Goal: Task Accomplishment & Management: Manage account settings

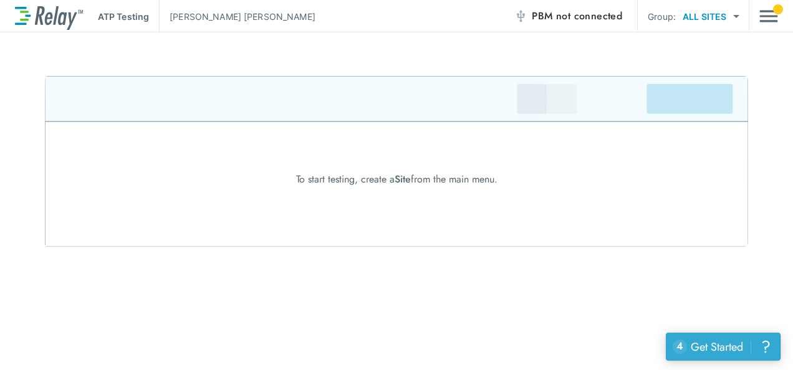
click at [709, 350] on div "Get Started" at bounding box center [717, 347] width 52 height 16
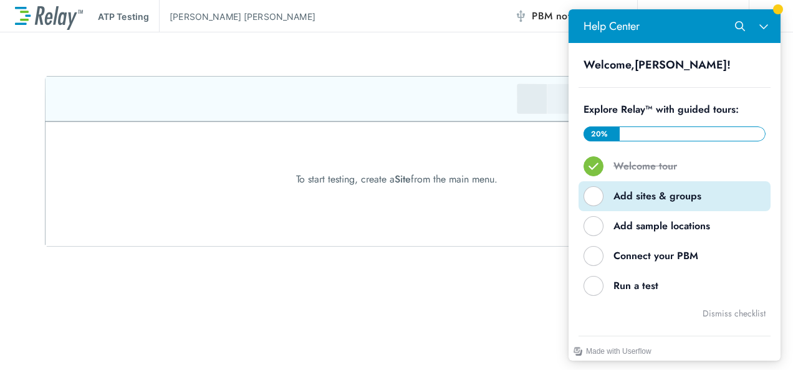
click at [595, 198] on div "Help Center" at bounding box center [593, 196] width 20 height 20
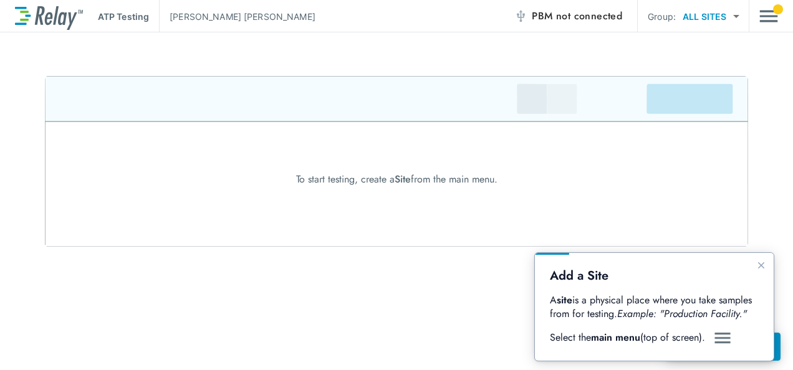
click at [595, 198] on img at bounding box center [396, 161] width 703 height 171
click at [727, 338] on img "Guide" at bounding box center [722, 338] width 19 height 15
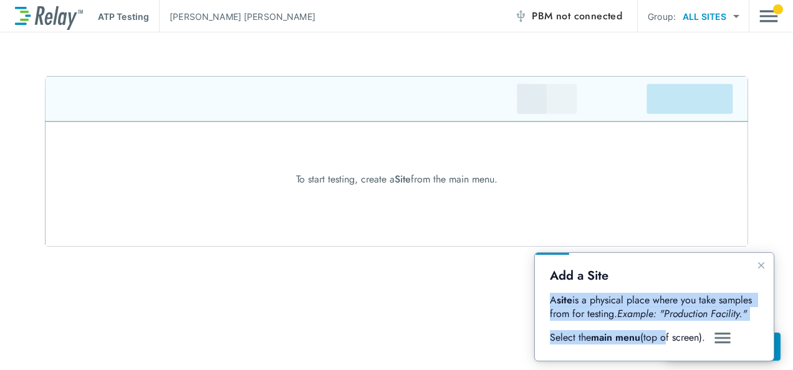
drag, startPoint x: 667, startPoint y: 342, endPoint x: 742, endPoint y: 189, distance: 170.9
click at [742, 253] on html "Add a Site A site is a physical place where you take samples from for testing. …" at bounding box center [654, 307] width 239 height 108
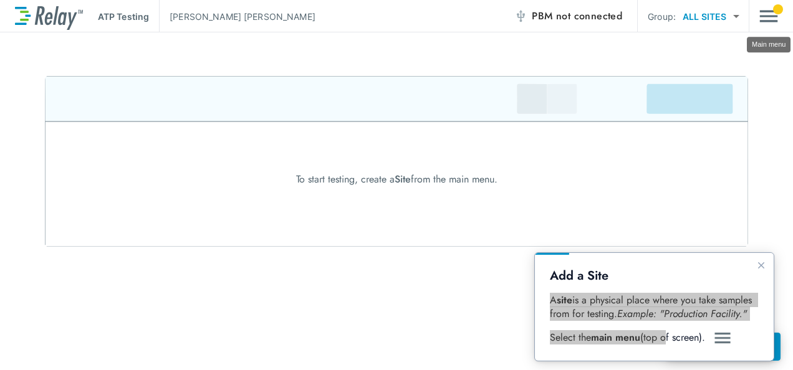
click at [773, 14] on img "Main menu" at bounding box center [768, 16] width 19 height 24
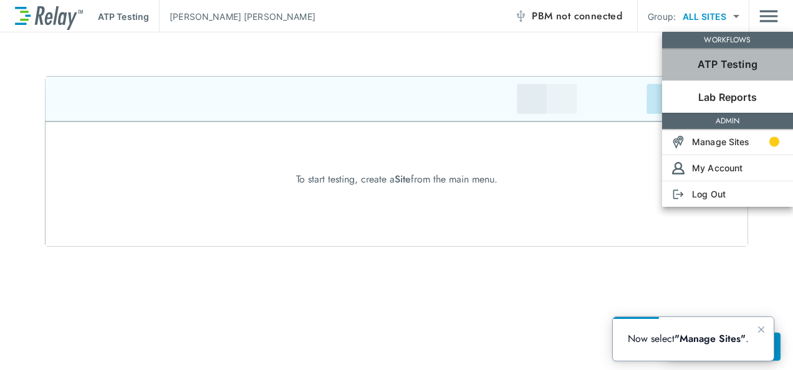
click at [725, 62] on p "ATP Testing" at bounding box center [727, 64] width 60 height 15
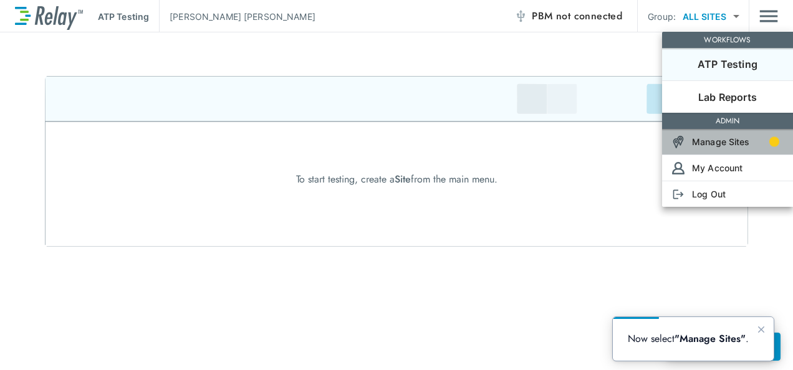
click at [716, 142] on p "Manage Sites" at bounding box center [721, 141] width 58 height 13
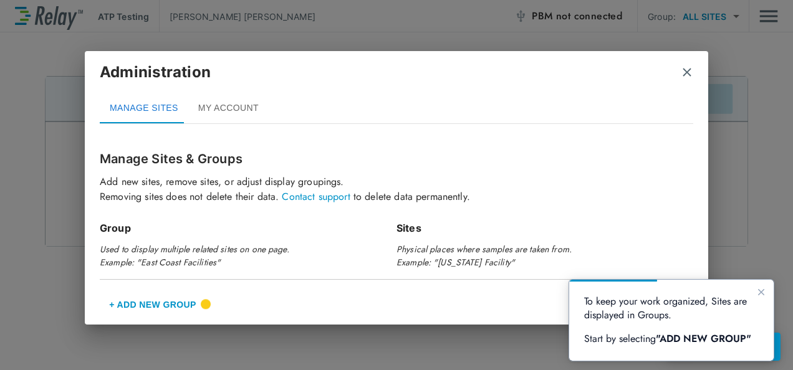
click at [690, 74] on img "close" at bounding box center [687, 72] width 12 height 12
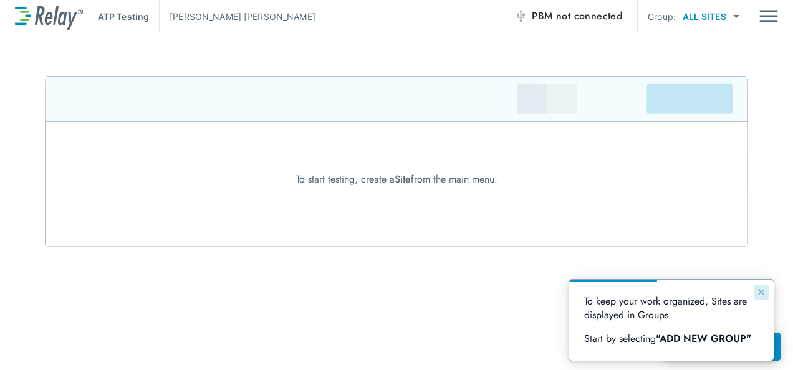
click at [760, 291] on icon "Close guide" at bounding box center [761, 292] width 6 height 6
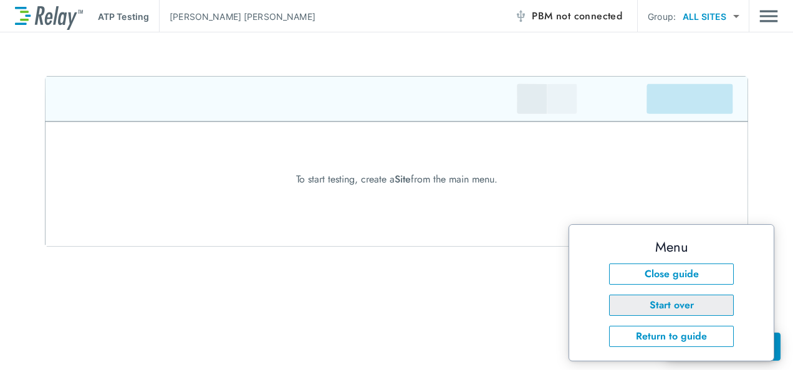
click at [661, 312] on button "Start over" at bounding box center [671, 305] width 125 height 21
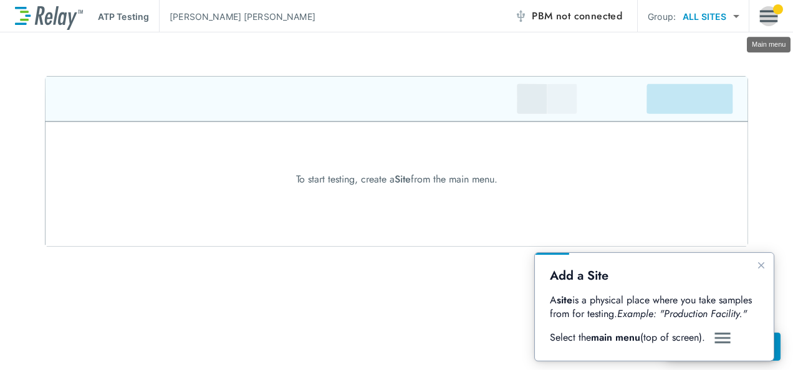
click at [765, 15] on img "Main menu" at bounding box center [768, 16] width 19 height 24
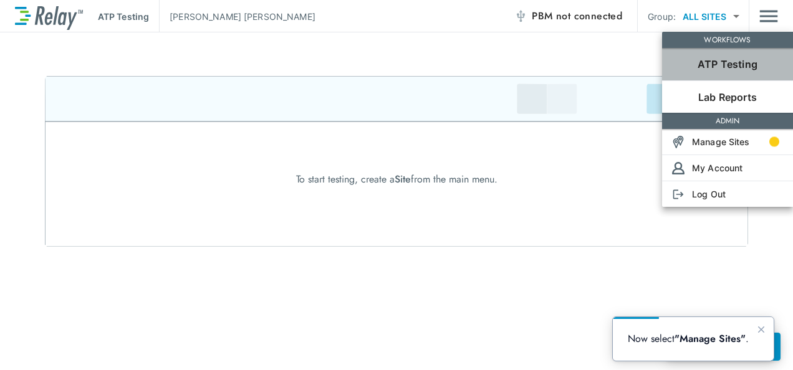
click at [729, 57] on p "ATP Testing" at bounding box center [727, 64] width 60 height 15
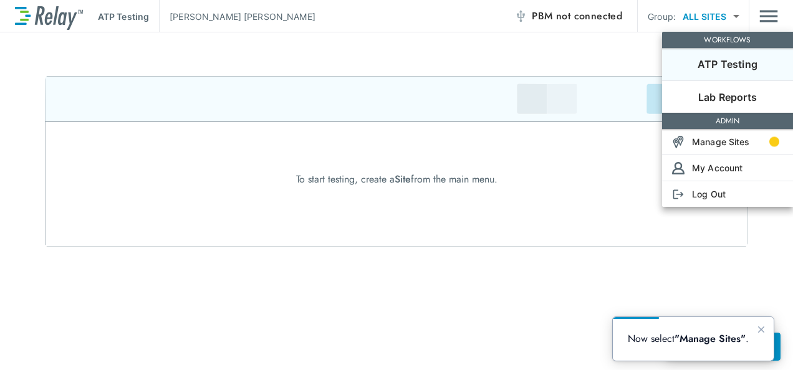
click at [729, 57] on p "ATP Testing" at bounding box center [727, 64] width 60 height 15
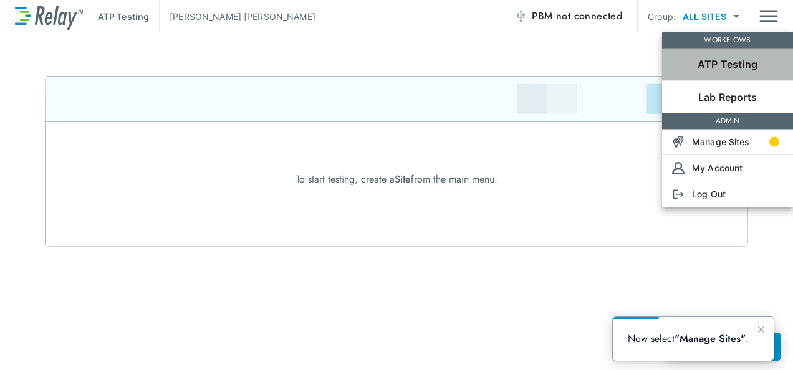
click at [729, 57] on p "ATP Testing" at bounding box center [727, 64] width 60 height 15
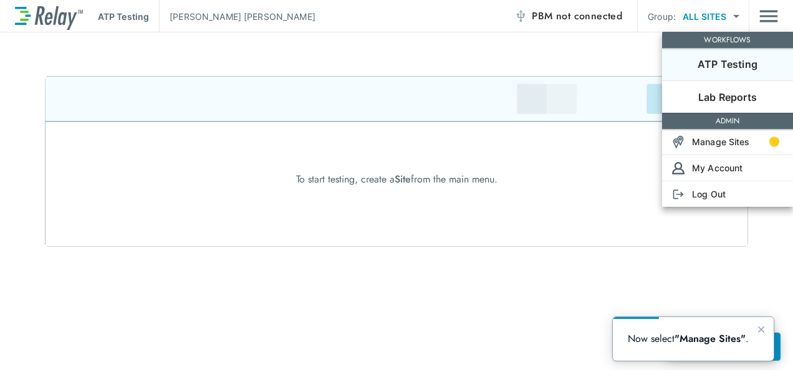
click at [674, 226] on div at bounding box center [396, 185] width 793 height 370
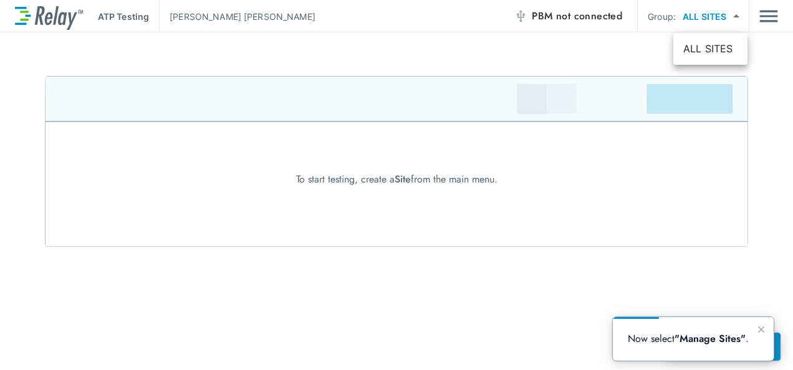
click at [737, 16] on body "ATP Testing [PERSON_NAME] PBM not connected Group: ALL SITES ********* ​ To sta…" at bounding box center [396, 185] width 793 height 370
click at [710, 48] on li "ALL SITES" at bounding box center [710, 48] width 74 height 22
click at [707, 15] on body "ATP Testing [PERSON_NAME] PBM not connected Group: ALL SITES ********* ​ To sta…" at bounding box center [396, 185] width 793 height 370
click at [707, 15] on div at bounding box center [396, 185] width 793 height 370
click at [376, 182] on div "To start testing, create a Site from the main menu." at bounding box center [396, 179] width 793 height 15
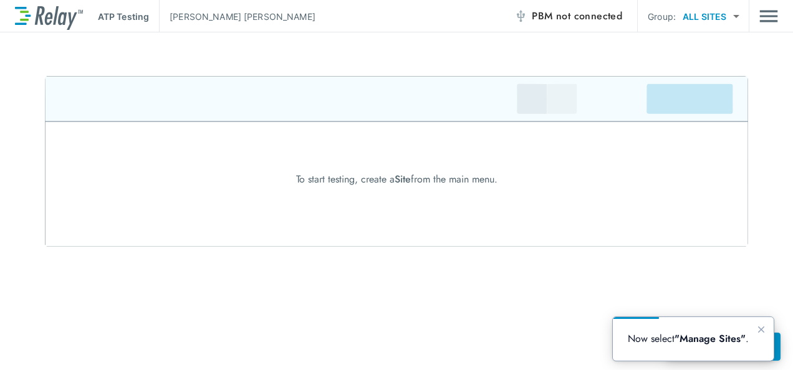
click at [678, 103] on img at bounding box center [396, 161] width 703 height 171
click at [549, 101] on img at bounding box center [396, 161] width 703 height 171
click at [760, 328] on icon "Close guide" at bounding box center [761, 330] width 10 height 10
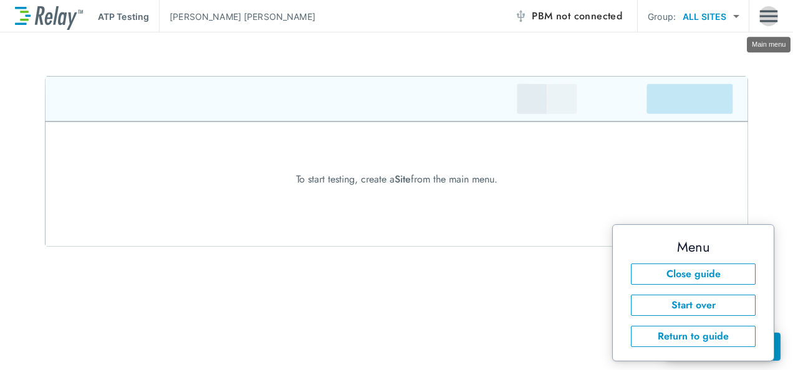
click at [763, 16] on img "Main menu" at bounding box center [768, 16] width 19 height 24
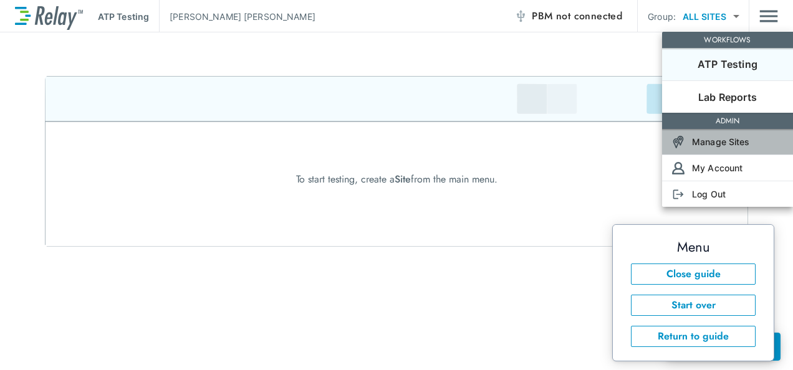
click at [719, 145] on p "Manage Sites" at bounding box center [721, 141] width 58 height 13
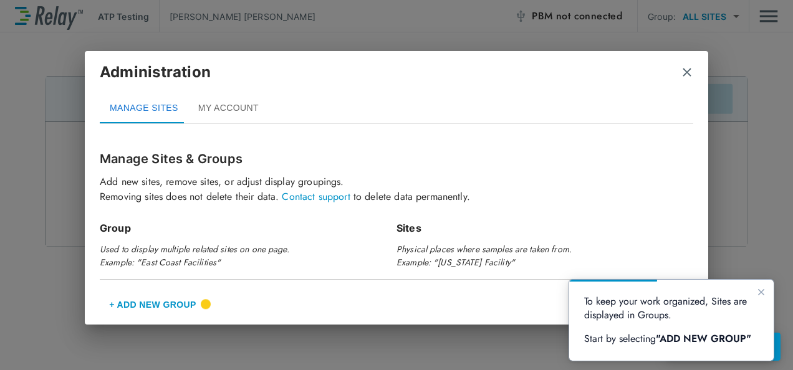
click at [140, 302] on button "+ Add New Group" at bounding box center [153, 305] width 106 height 30
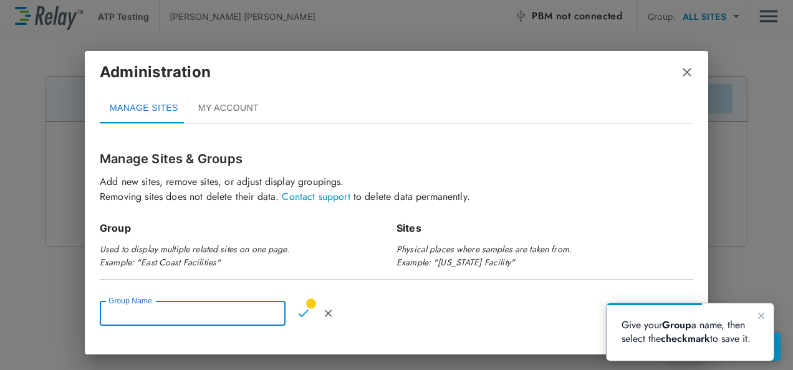
click at [136, 314] on input "Group Name" at bounding box center [193, 313] width 186 height 25
type input "**********"
click at [302, 311] on img "Confirm" at bounding box center [303, 313] width 11 height 11
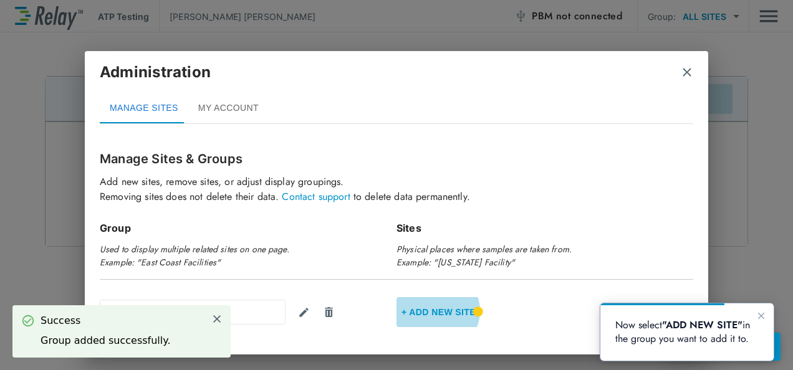
click at [431, 310] on button "+ Add new Site" at bounding box center [438, 312] width 84 height 30
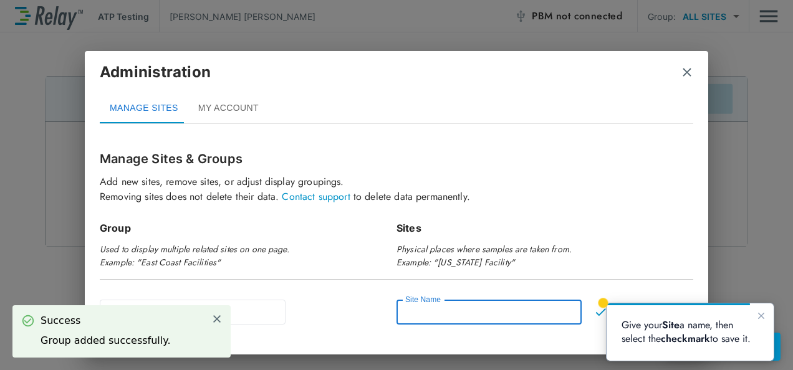
click at [431, 313] on input "Site Name" at bounding box center [488, 312] width 185 height 25
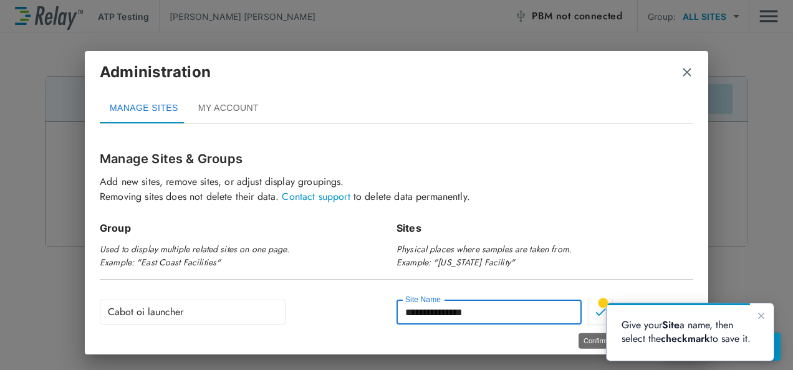
type input "**********"
click at [595, 315] on img "Confirm" at bounding box center [600, 312] width 11 height 11
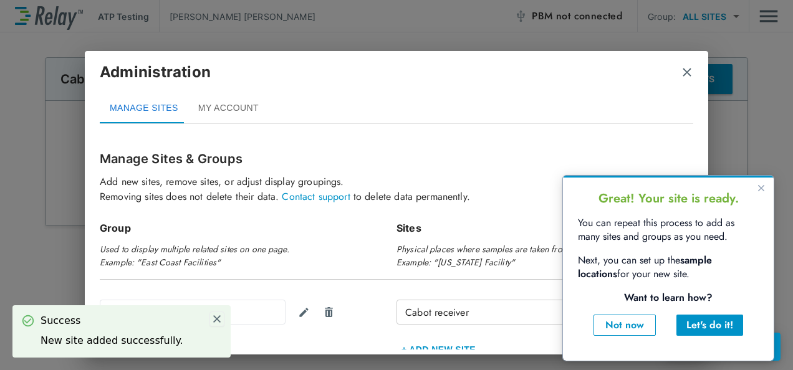
click at [216, 318] on img at bounding box center [216, 318] width 11 height 11
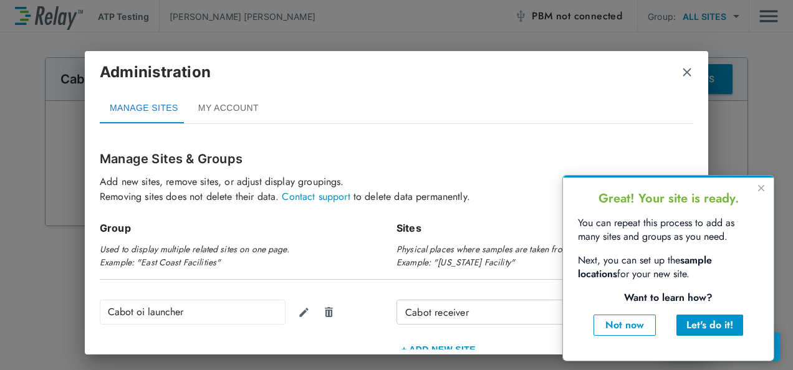
click at [144, 310] on div "Cabot oi launcher" at bounding box center [193, 312] width 186 height 25
click at [300, 310] on img "Edit group" at bounding box center [304, 313] width 12 height 12
click at [146, 312] on input "**********" at bounding box center [193, 312] width 186 height 25
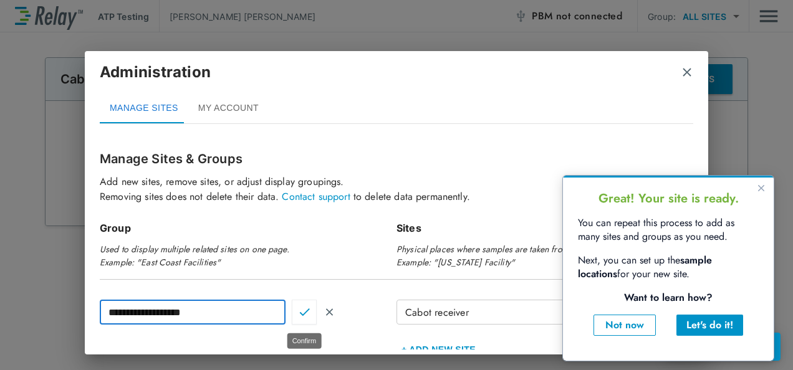
type input "**********"
click at [299, 316] on img "Confirm" at bounding box center [304, 312] width 11 height 11
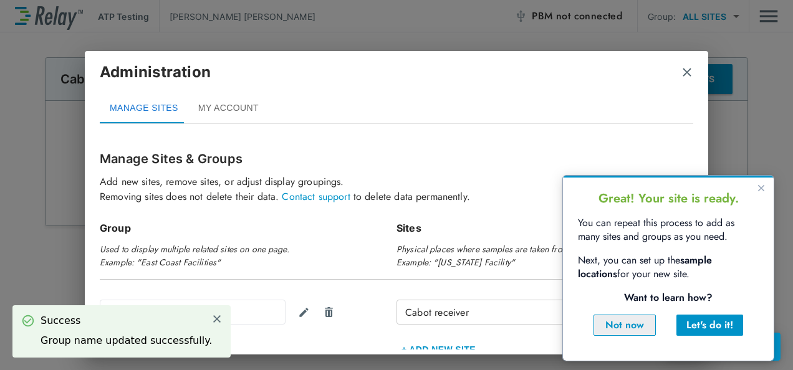
click at [635, 327] on div "Not now" at bounding box center [624, 325] width 41 height 15
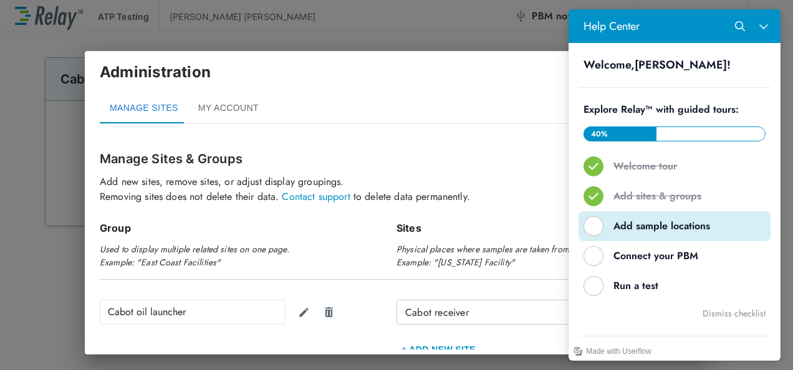
click at [591, 225] on div "Help Center" at bounding box center [593, 226] width 20 height 20
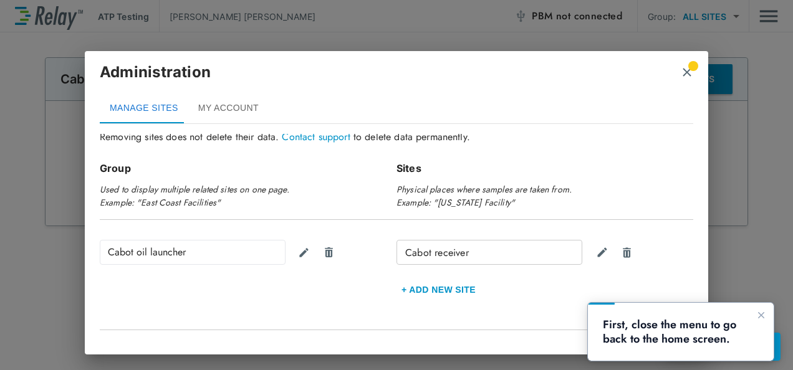
scroll to position [80, 0]
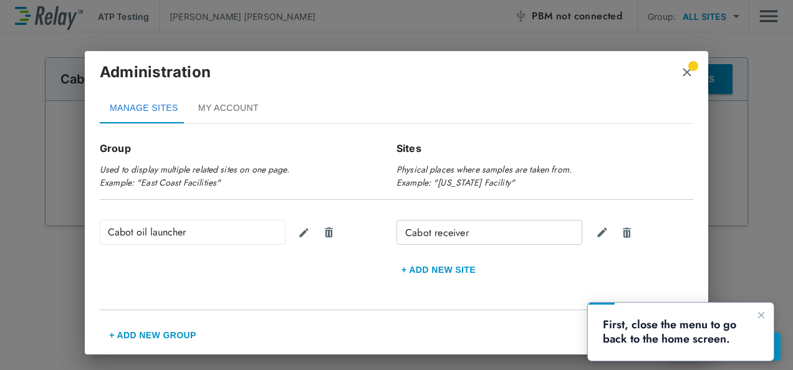
drag, startPoint x: 703, startPoint y: 226, endPoint x: 125, endPoint y: 27, distance: 611.6
click at [688, 75] on img "close" at bounding box center [687, 72] width 12 height 12
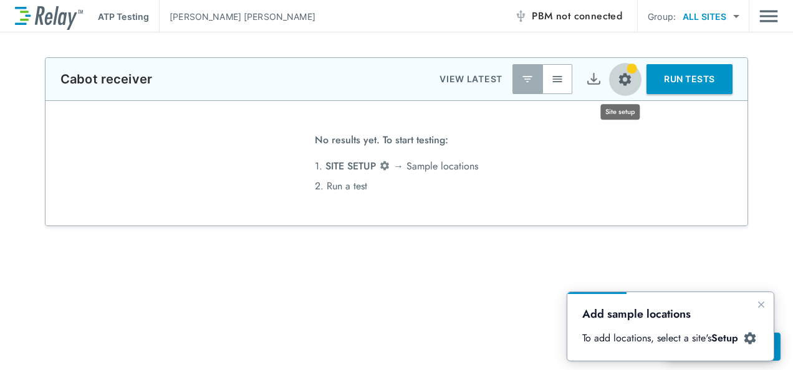
click at [621, 77] on img "Site setup" at bounding box center [625, 80] width 16 height 16
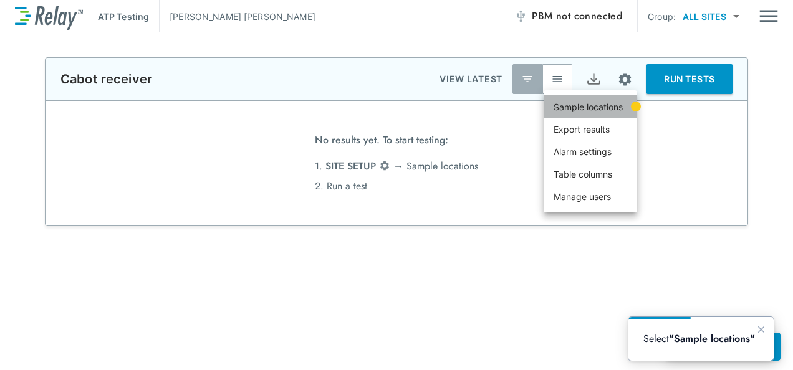
click at [593, 108] on p "Sample locations" at bounding box center [587, 106] width 69 height 13
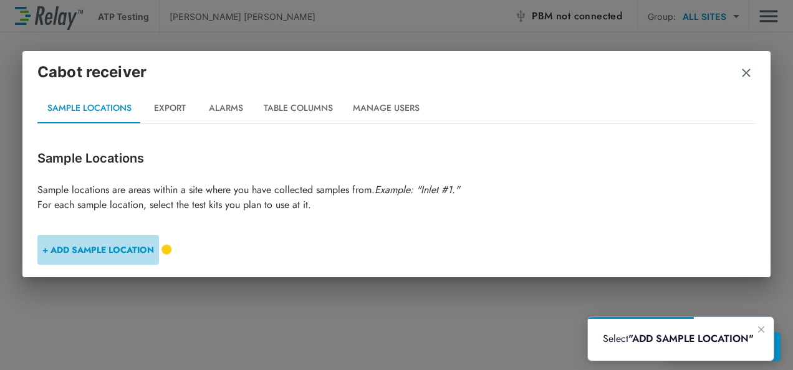
click at [82, 246] on button "+ ADD SAMPLE LOCATION" at bounding box center [98, 250] width 122 height 30
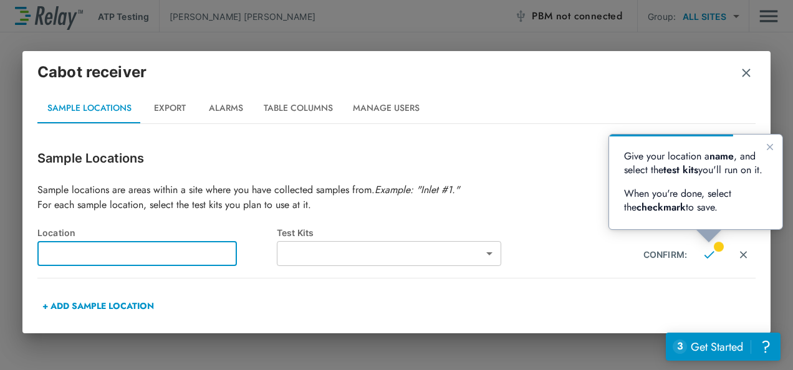
click at [80, 249] on input "text" at bounding box center [136, 253] width 199 height 25
type input "********"
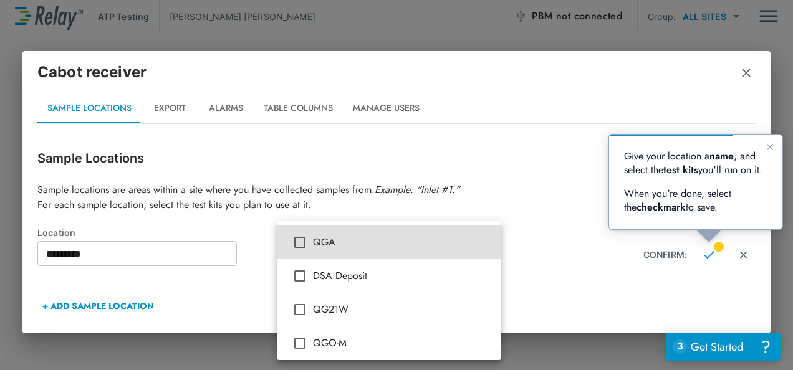
click at [487, 249] on body "**********" at bounding box center [396, 185] width 793 height 370
